Goal: Information Seeking & Learning: Learn about a topic

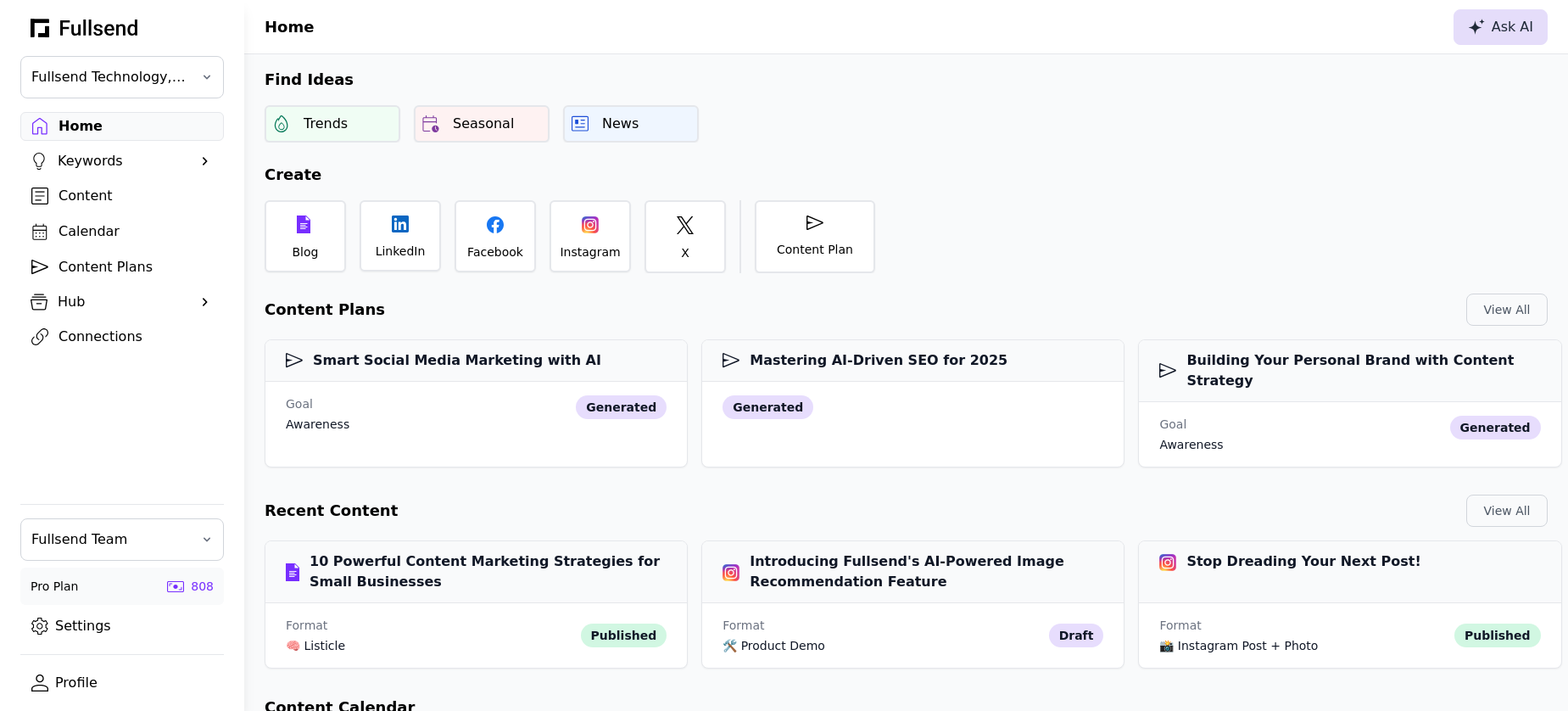
click at [1509, 22] on div "Ask AI" at bounding box center [1502, 27] width 65 height 21
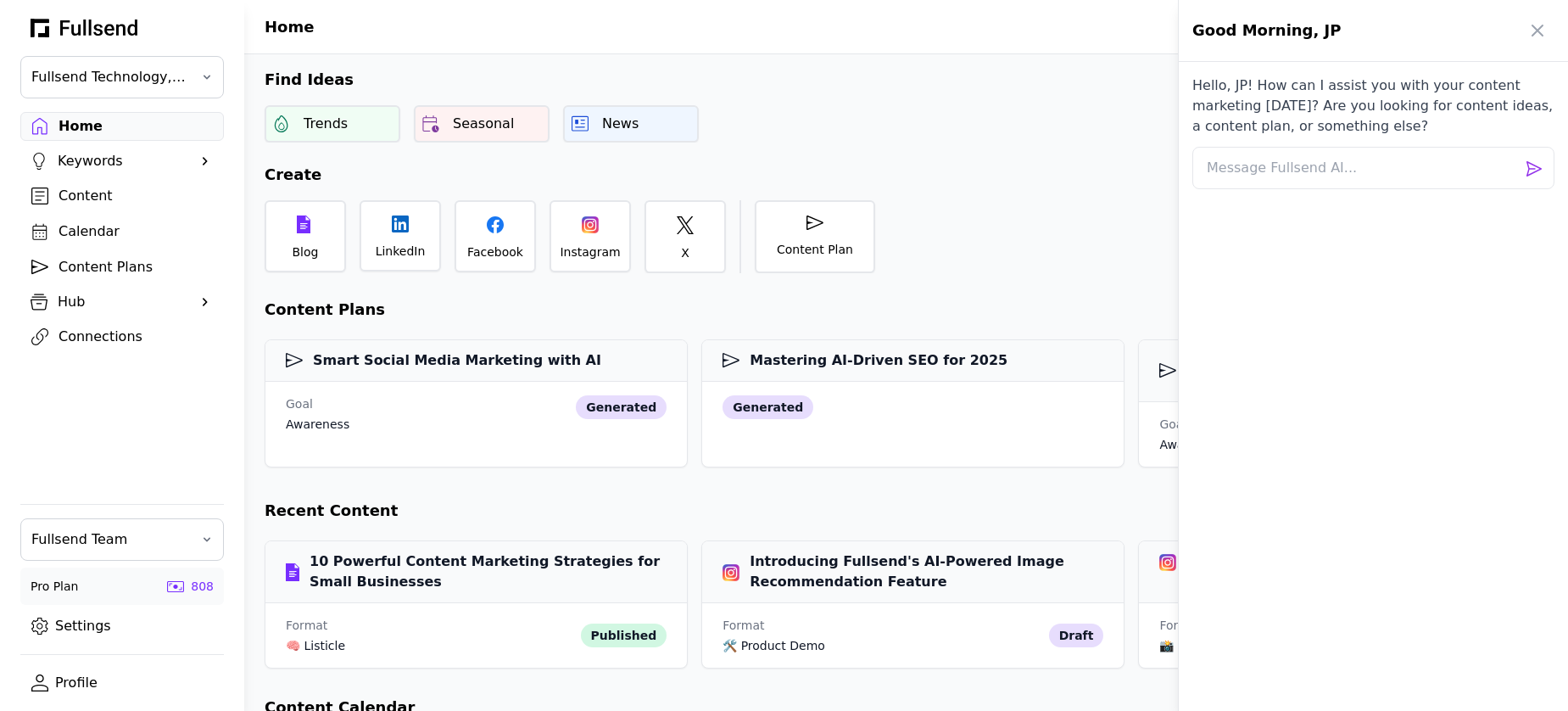
click at [796, 162] on div at bounding box center [784, 356] width 1568 height 711
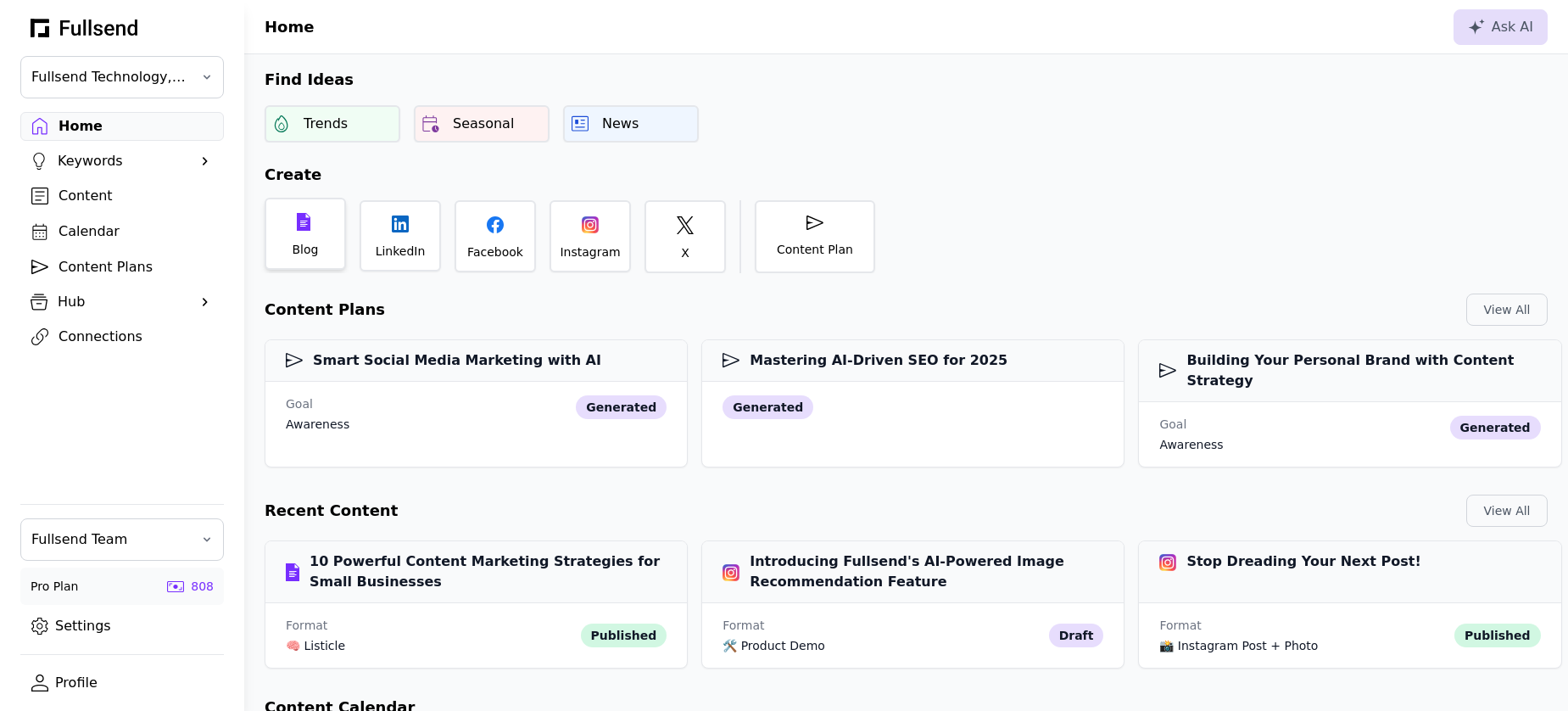
click at [314, 243] on div "Blog" at bounding box center [306, 249] width 26 height 17
click at [382, 549] on h3 "10 Powerful Content Marketing Strategies for Small Businesses" at bounding box center [476, 569] width 381 height 41
select select "**"
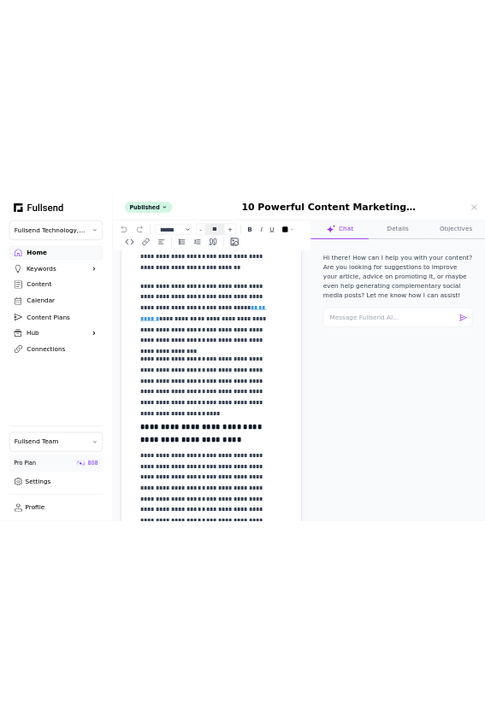
scroll to position [451, 0]
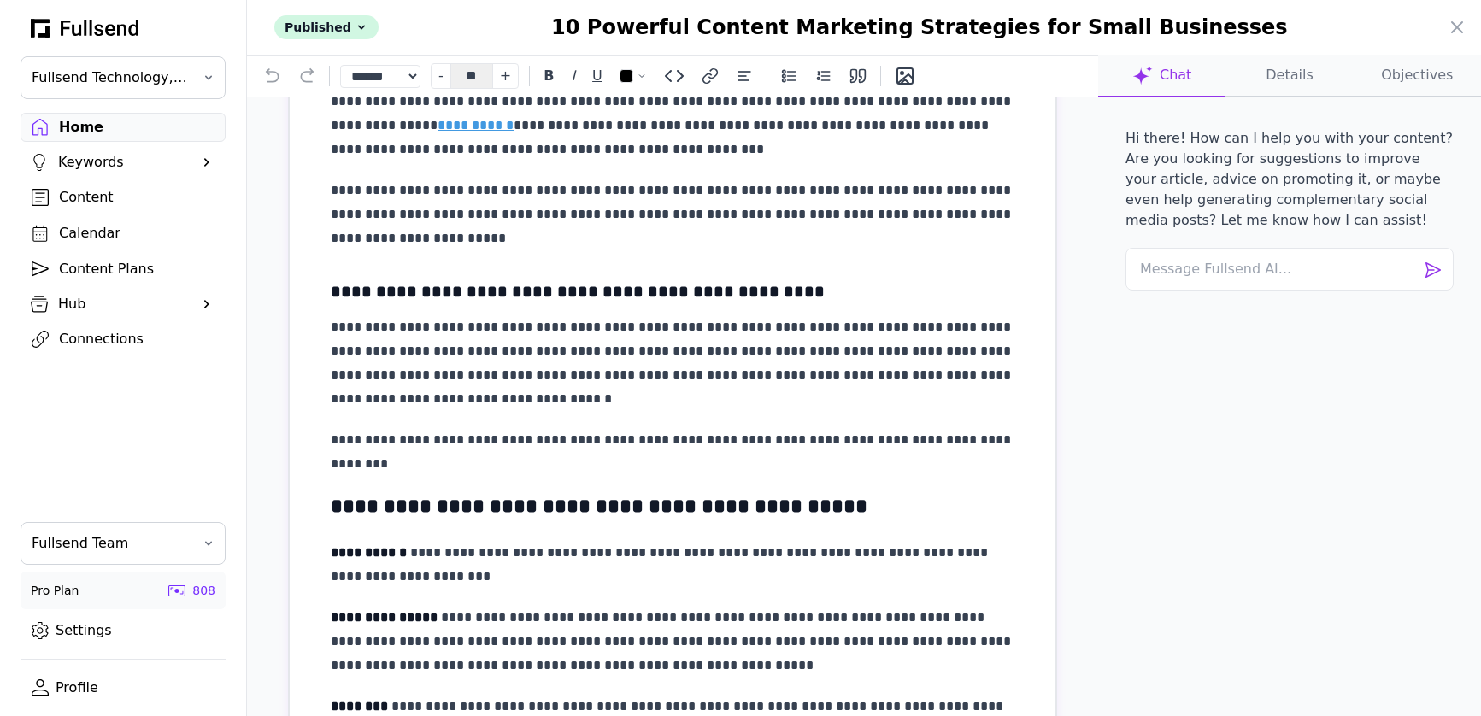
click at [1354, 75] on button "Details" at bounding box center [1417, 76] width 127 height 43
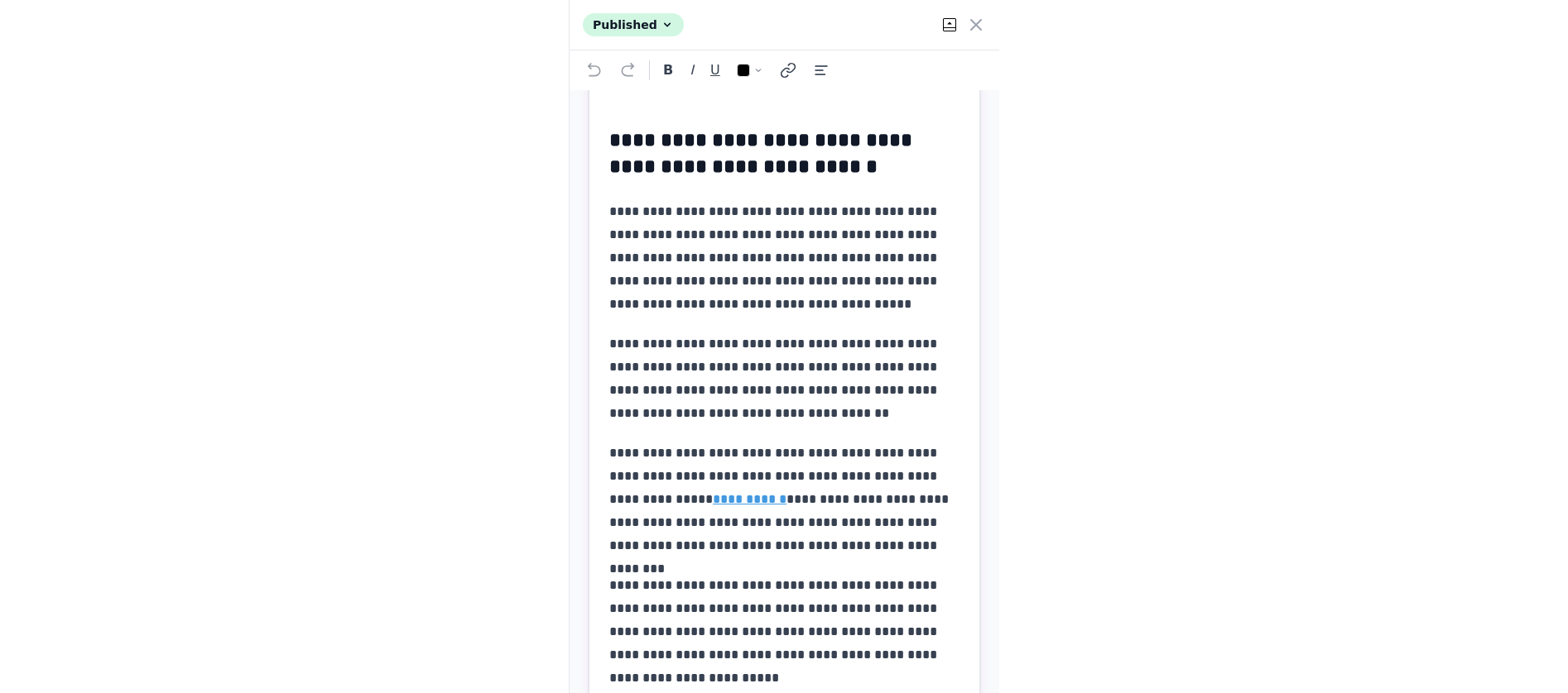
scroll to position [0, 0]
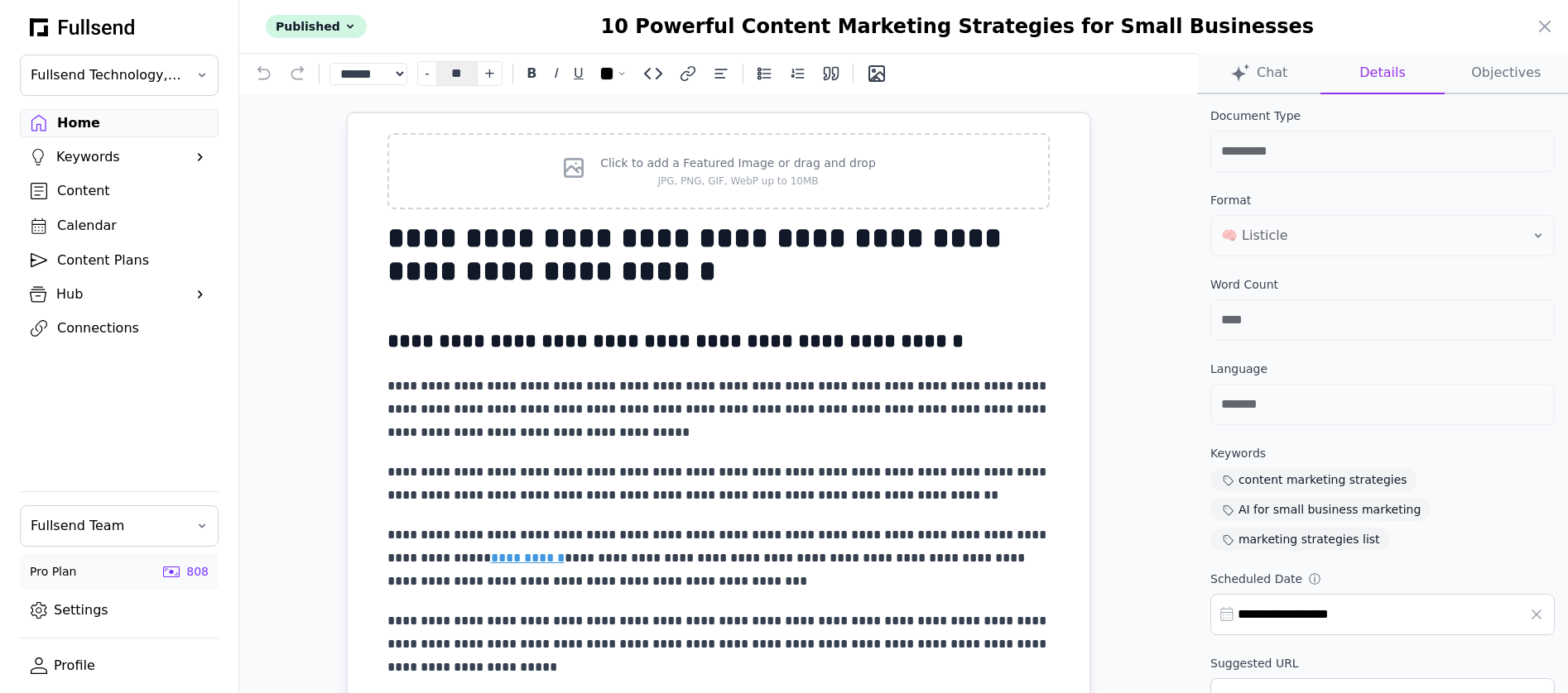
click at [1268, 82] on button "Chat" at bounding box center [1258, 74] width 123 height 42
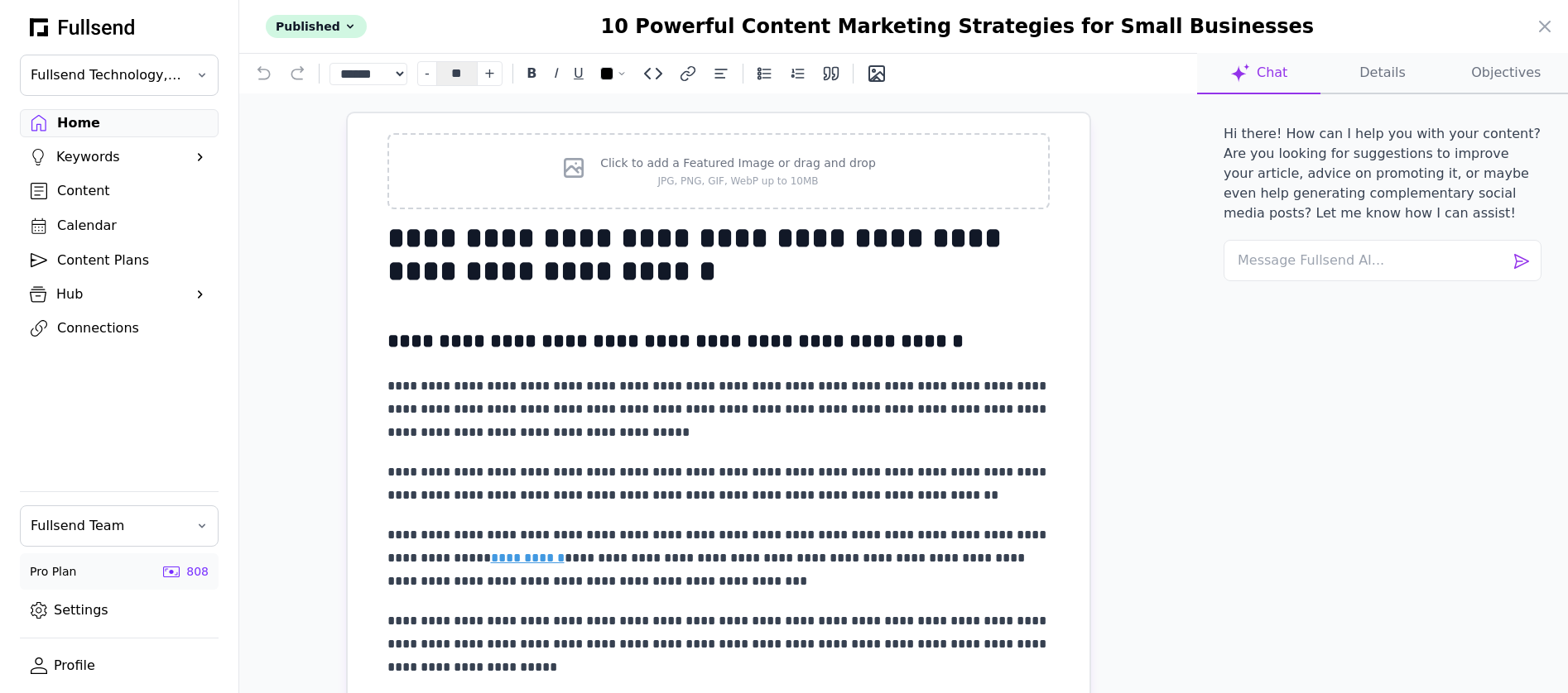
click at [102, 127] on div at bounding box center [784, 346] width 1568 height 693
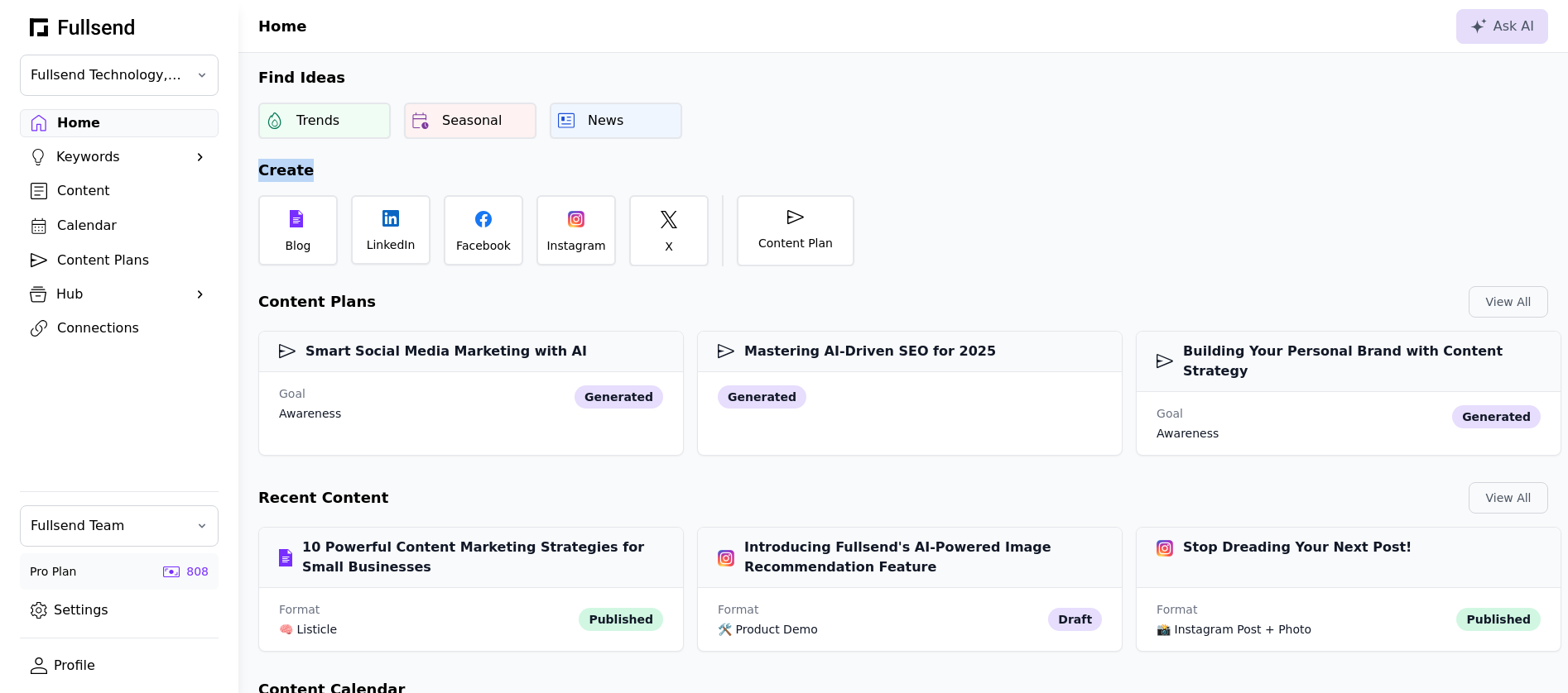
drag, startPoint x: 260, startPoint y: 172, endPoint x: 370, endPoint y: 171, distance: 110.0
click at [370, 171] on h2 "Create" at bounding box center [903, 170] width 1330 height 23
click at [1473, 26] on icon at bounding box center [1477, 27] width 15 height 15
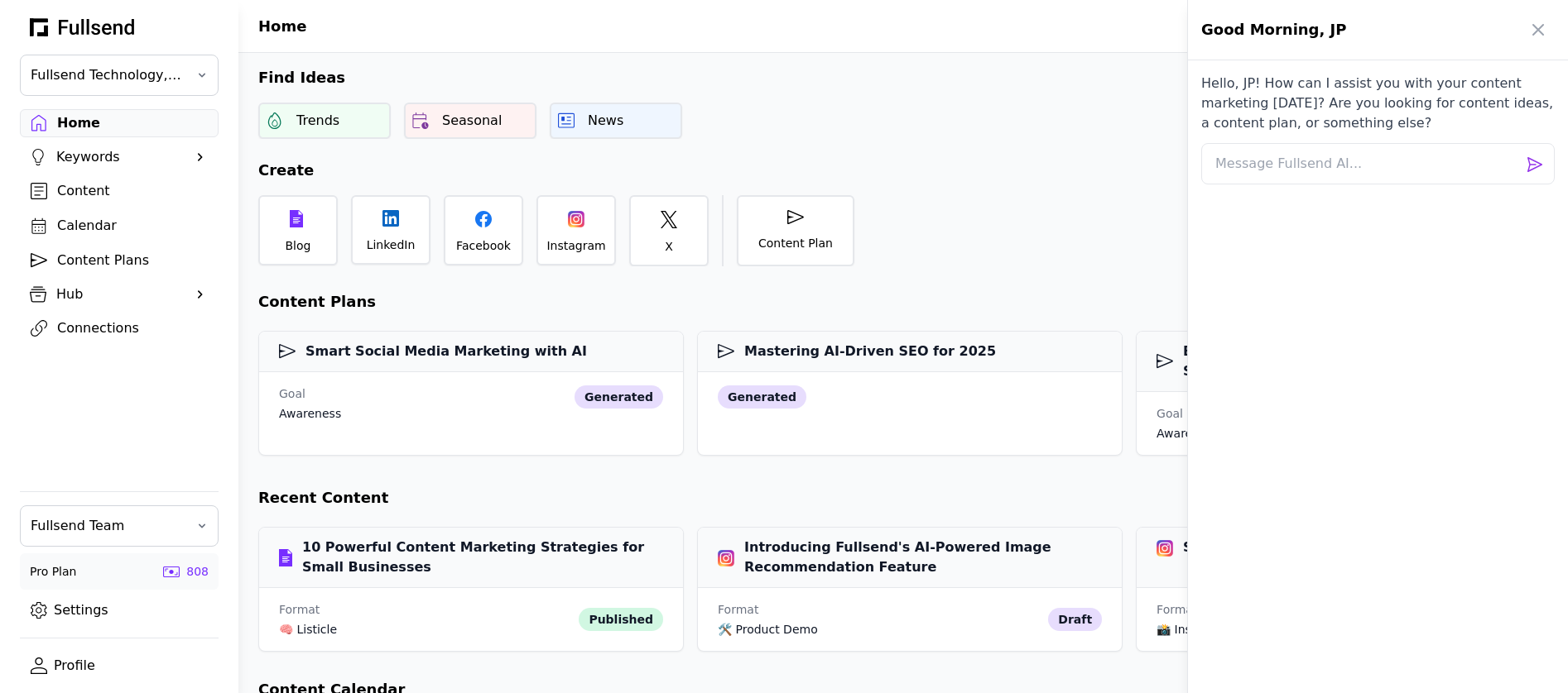
click at [350, 118] on div at bounding box center [784, 346] width 1568 height 693
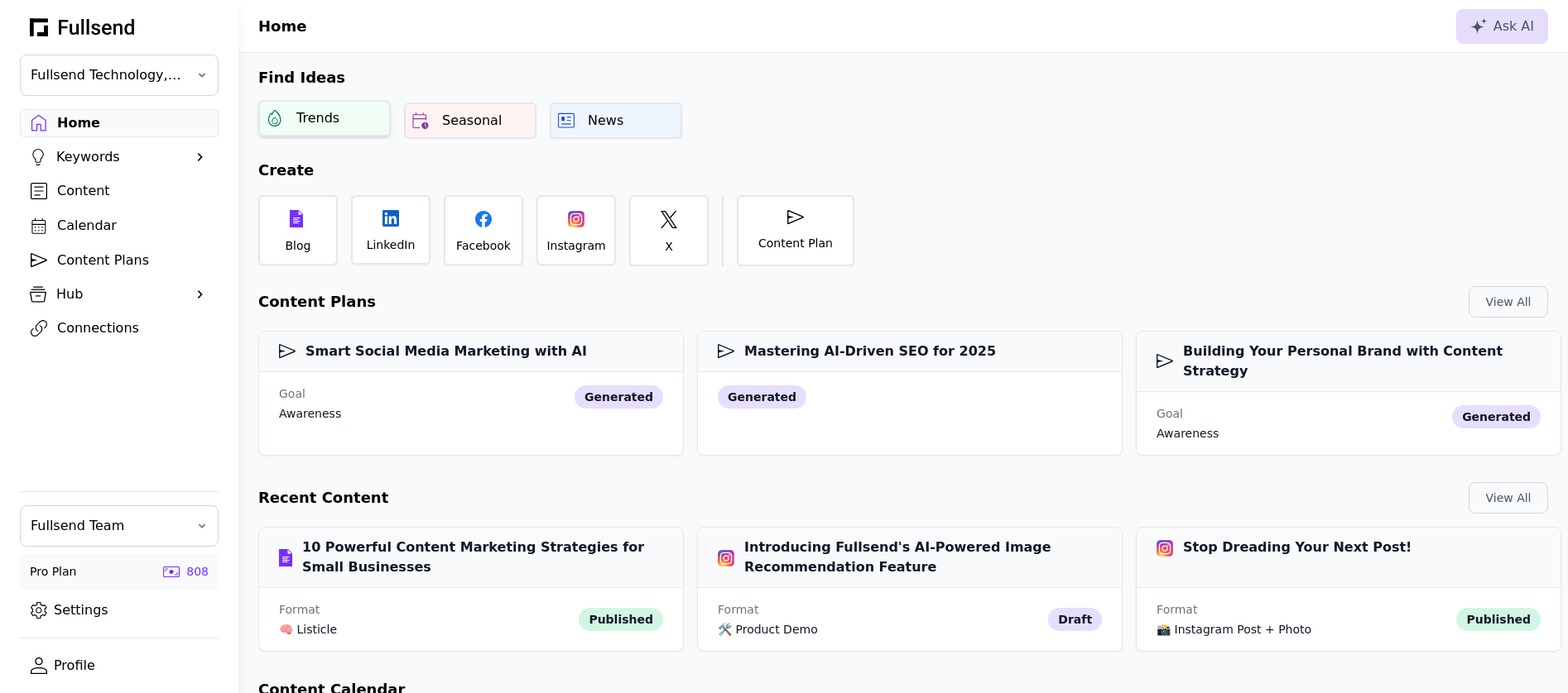
click at [331, 122] on div "Trends" at bounding box center [318, 118] width 43 height 20
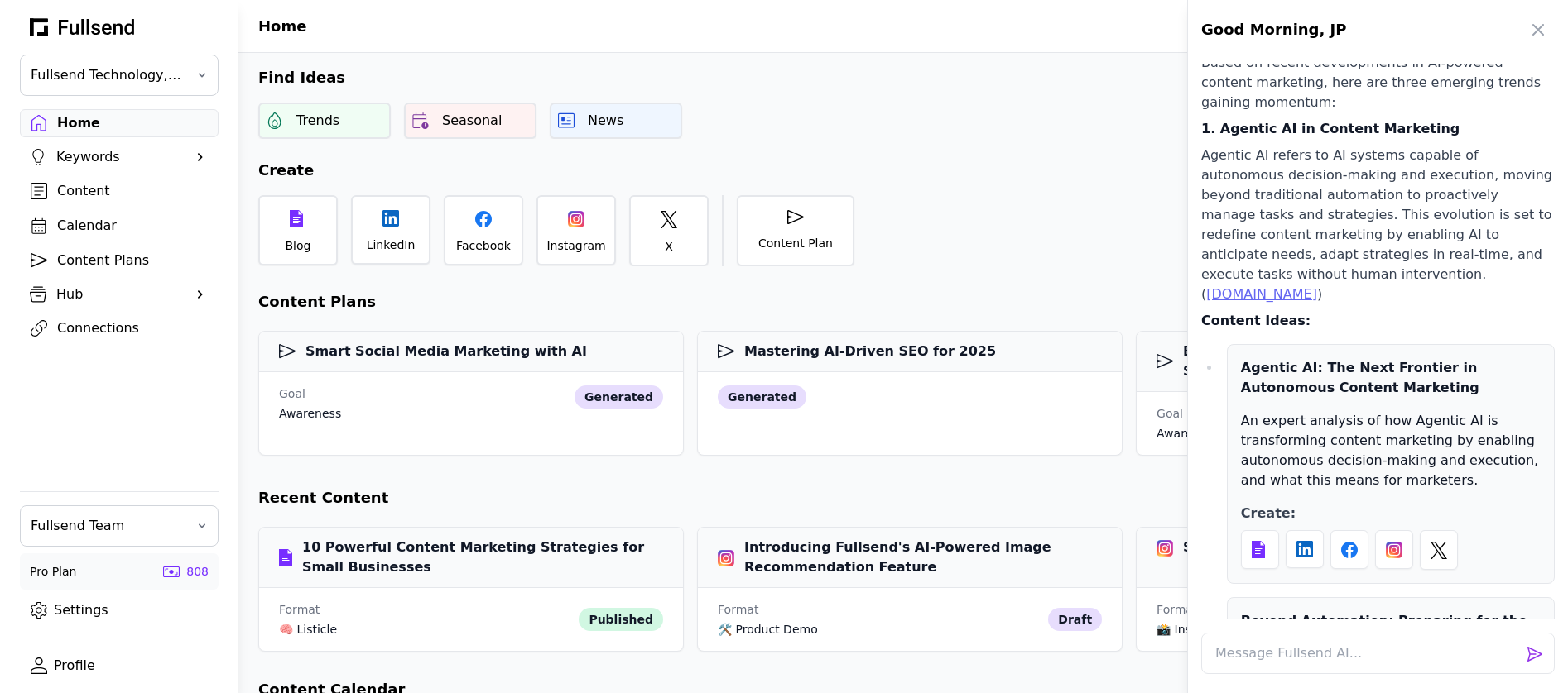
scroll to position [650, 0]
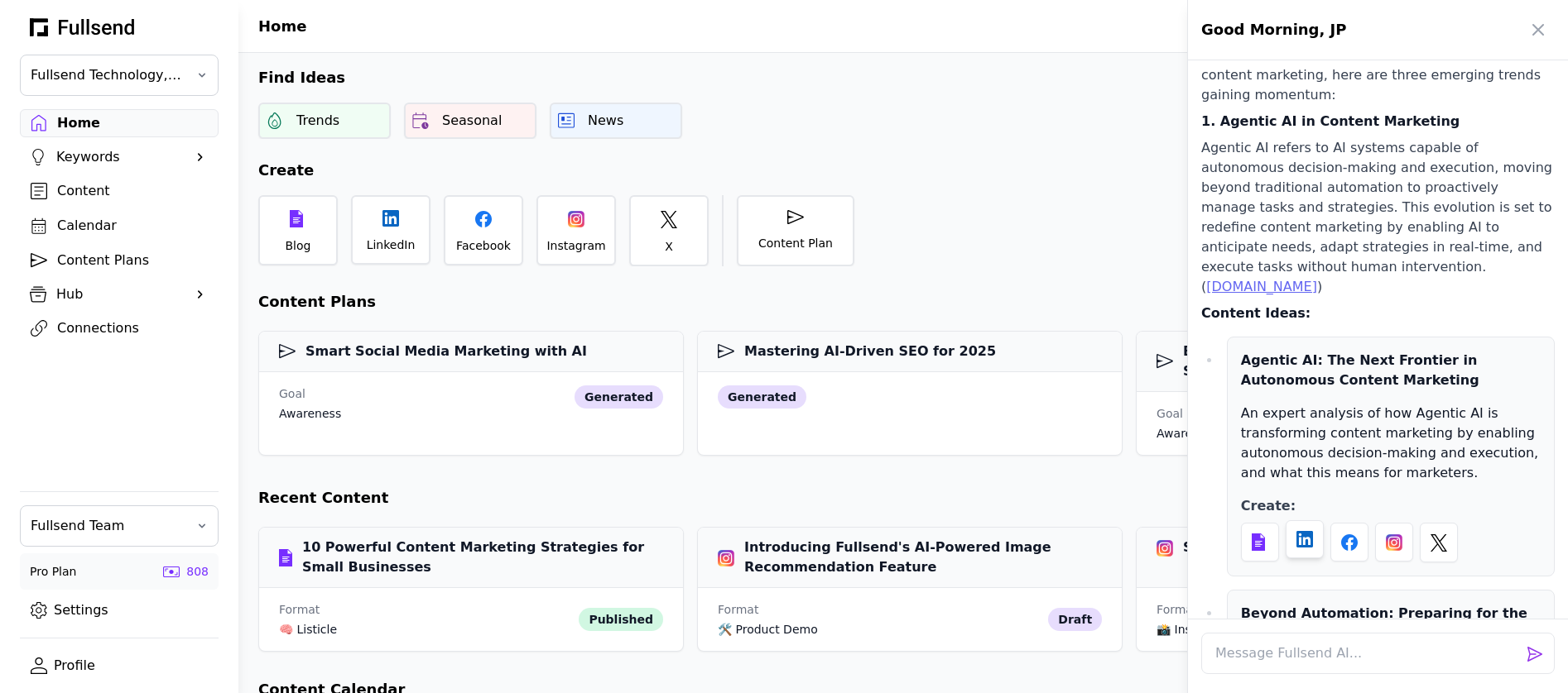
click at [1292, 521] on div at bounding box center [1304, 539] width 38 height 38
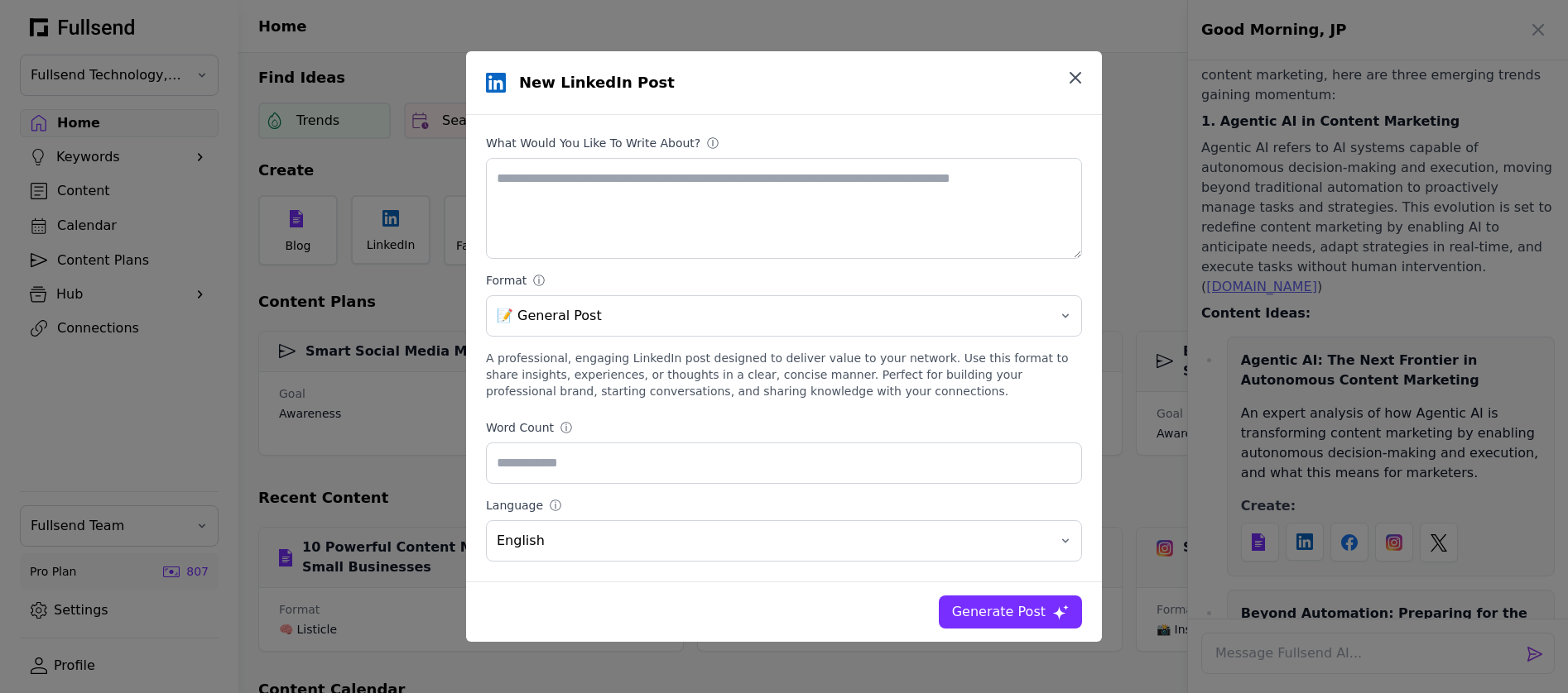
click at [1070, 82] on icon "button" at bounding box center [1075, 77] width 10 height 10
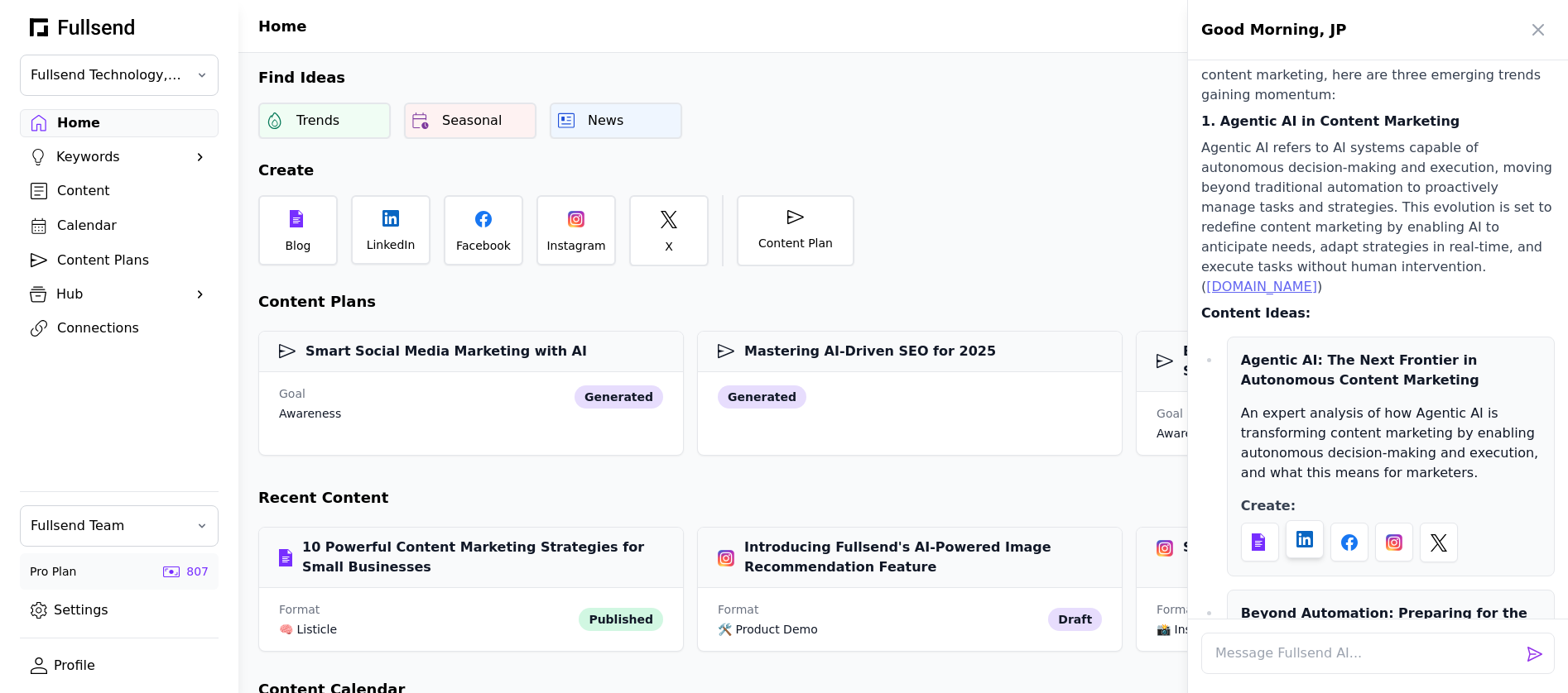
click at [1307, 531] on icon at bounding box center [1304, 539] width 16 height 16
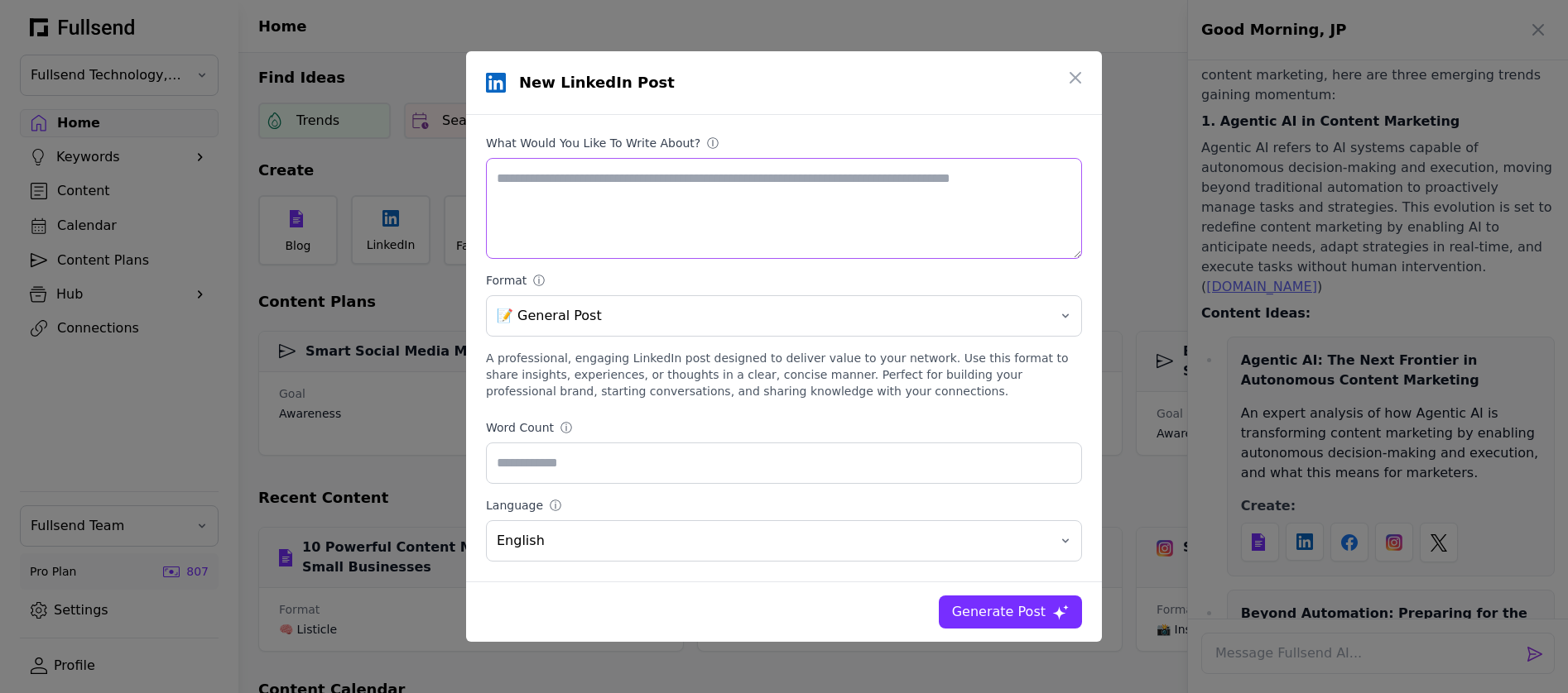
drag, startPoint x: 499, startPoint y: 175, endPoint x: 1021, endPoint y: 230, distance: 524.9
click at [1021, 230] on textarea "What would you like to write about? ⓘ" at bounding box center [784, 208] width 596 height 101
click at [859, 246] on textarea "What would you like to write about? ⓘ" at bounding box center [784, 208] width 596 height 101
drag, startPoint x: 493, startPoint y: 180, endPoint x: 1023, endPoint y: 222, distance: 531.7
click at [1023, 222] on textarea "What would you like to write about? ⓘ" at bounding box center [784, 208] width 596 height 101
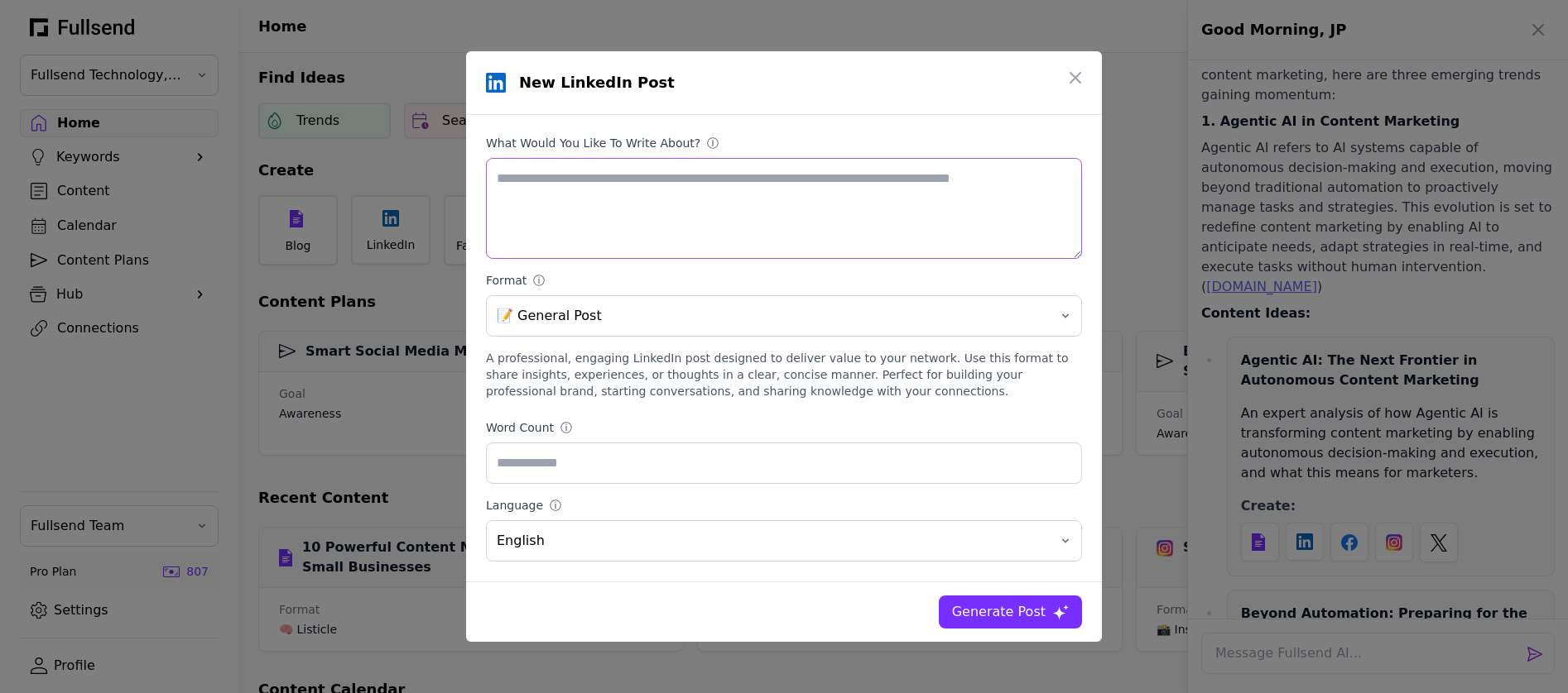
click at [1023, 222] on textarea "What would you like to write about? ⓘ" at bounding box center [784, 208] width 596 height 101
click at [1079, 76] on icon "button" at bounding box center [1075, 77] width 20 height 20
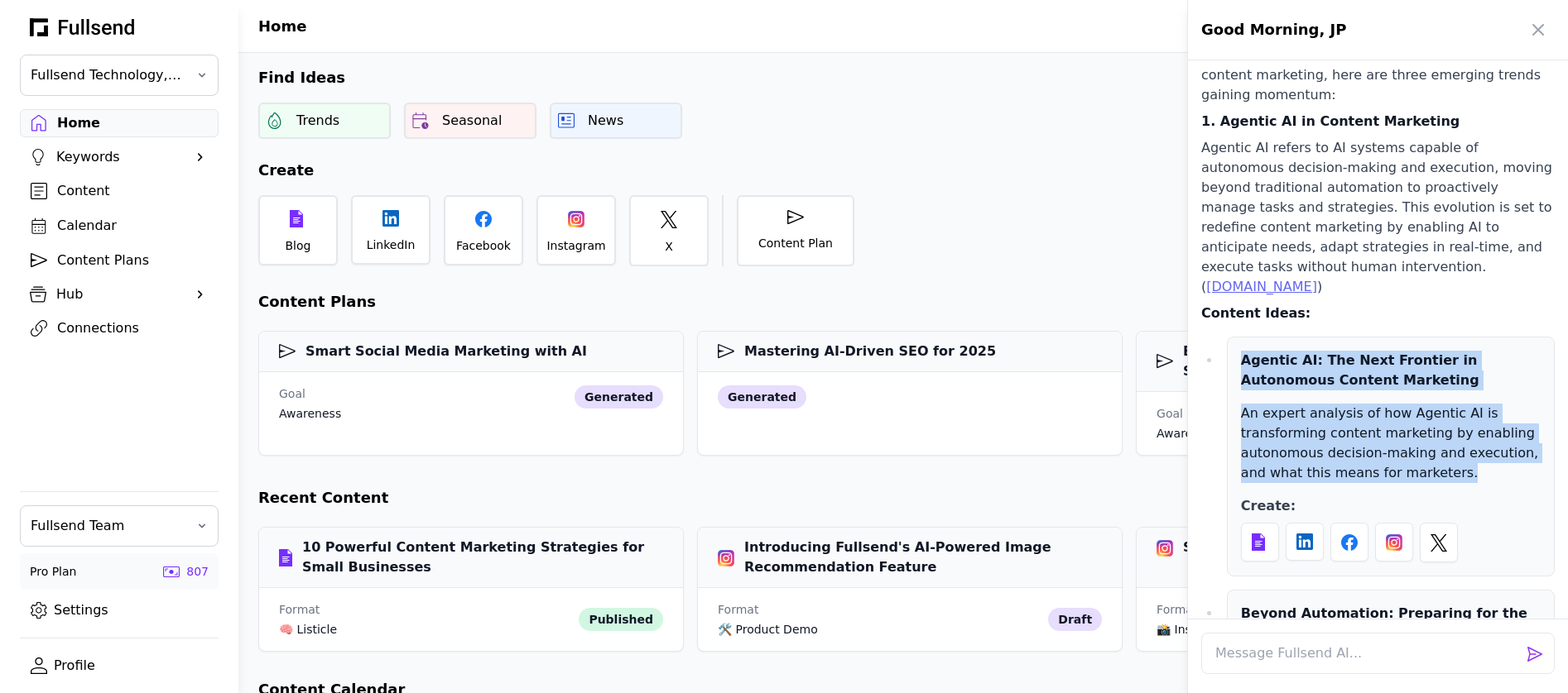
drag, startPoint x: 1435, startPoint y: 390, endPoint x: 1223, endPoint y: 283, distance: 237.5
click at [1223, 337] on li "Agentic AI: The Next Frontier in Autonomous Content Marketing An expert analysi…" at bounding box center [1388, 457] width 333 height 240
copy div "Agentic AI: The Next Frontier in Autonomous Content Marketing An expert analysi…"
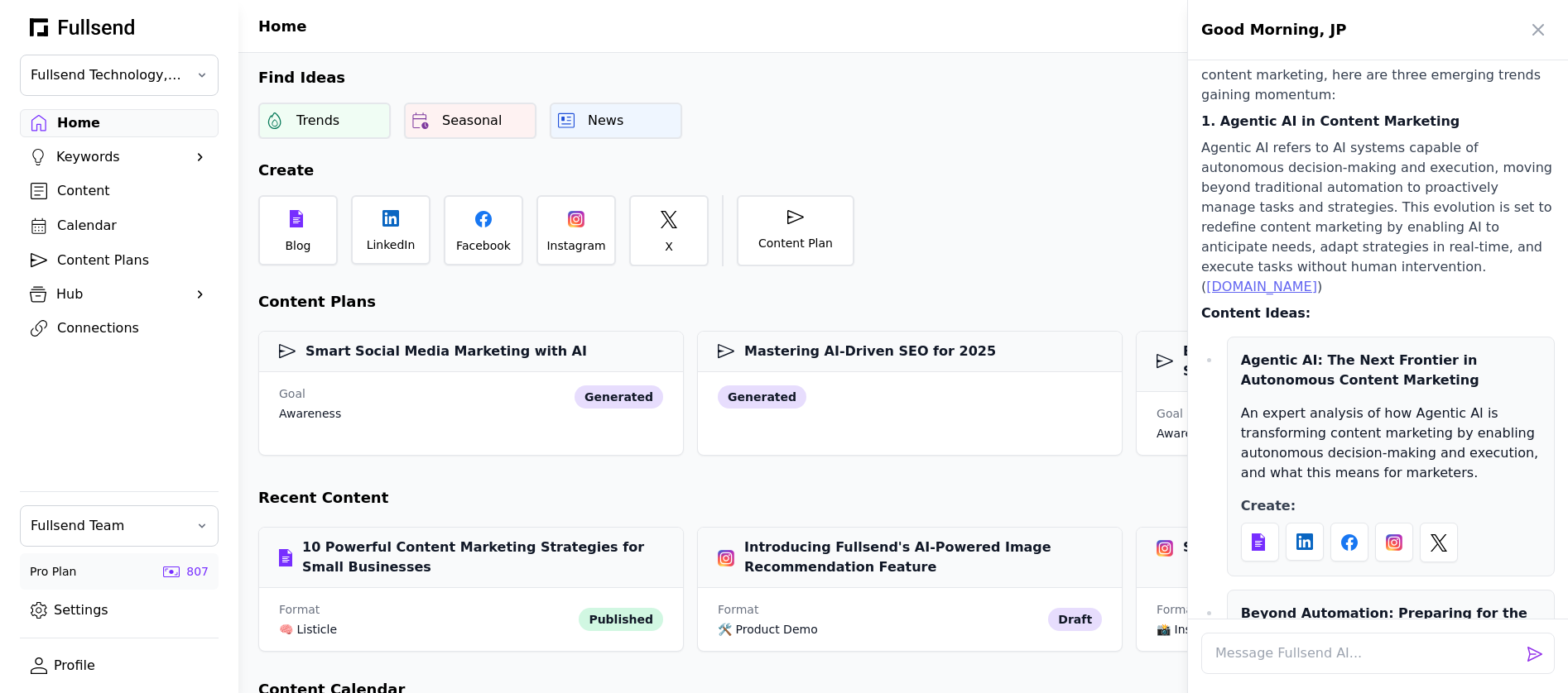
click at [1361, 413] on div "Agentic AI: The Next Frontier in Autonomous Content Marketing An expert analysi…" at bounding box center [1391, 457] width 327 height 240
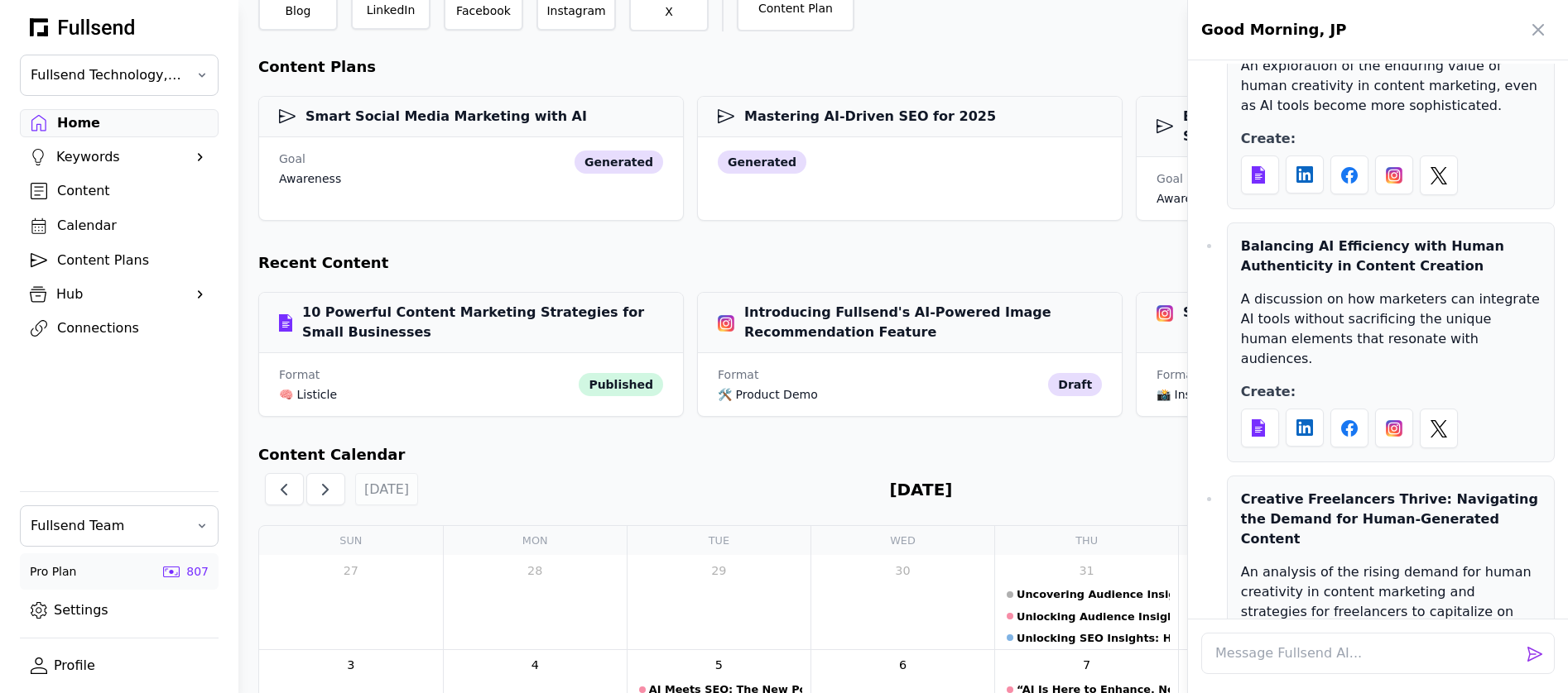
scroll to position [0, 0]
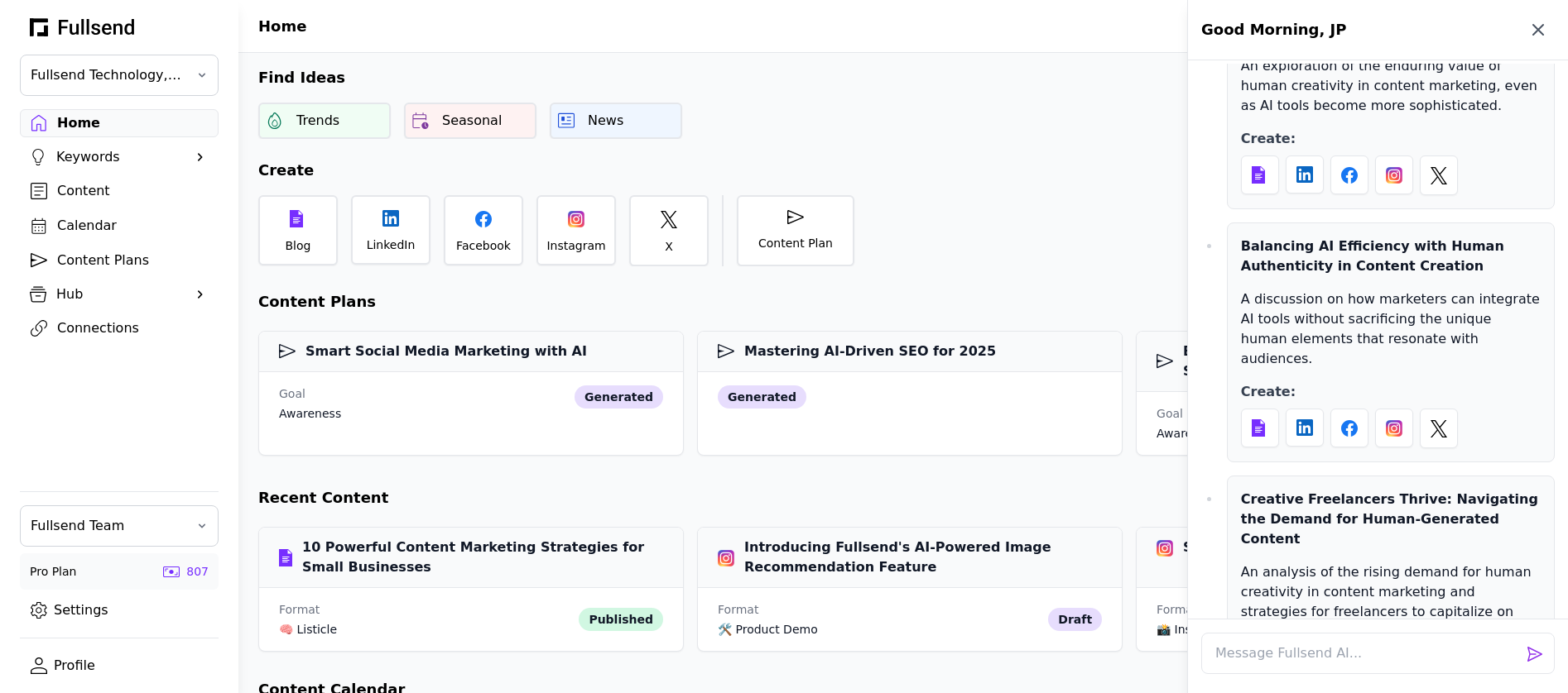
click at [1530, 35] on icon "button" at bounding box center [1538, 30] width 20 height 20
